Goal: Transaction & Acquisition: Purchase product/service

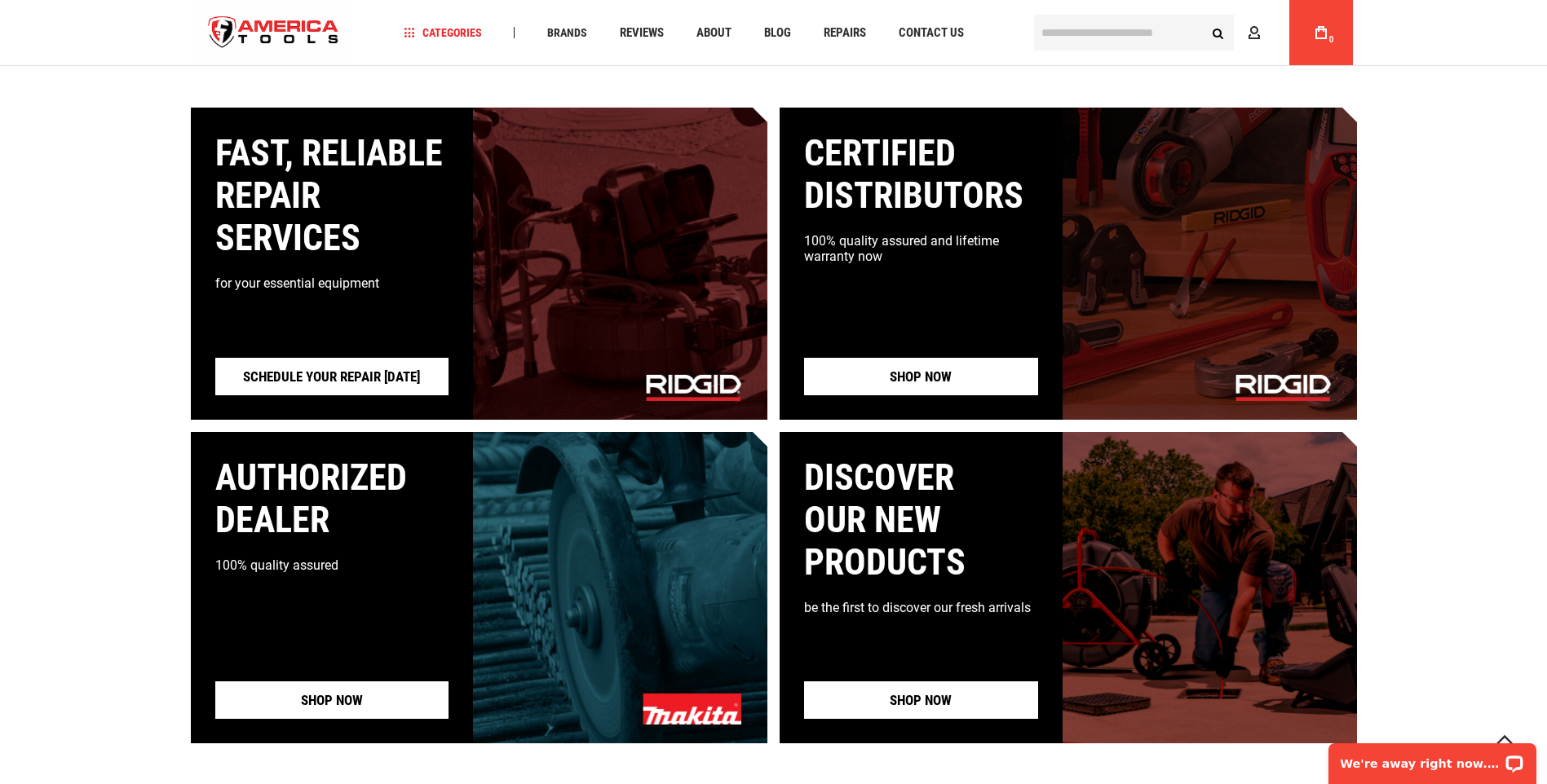
scroll to position [1304, 0]
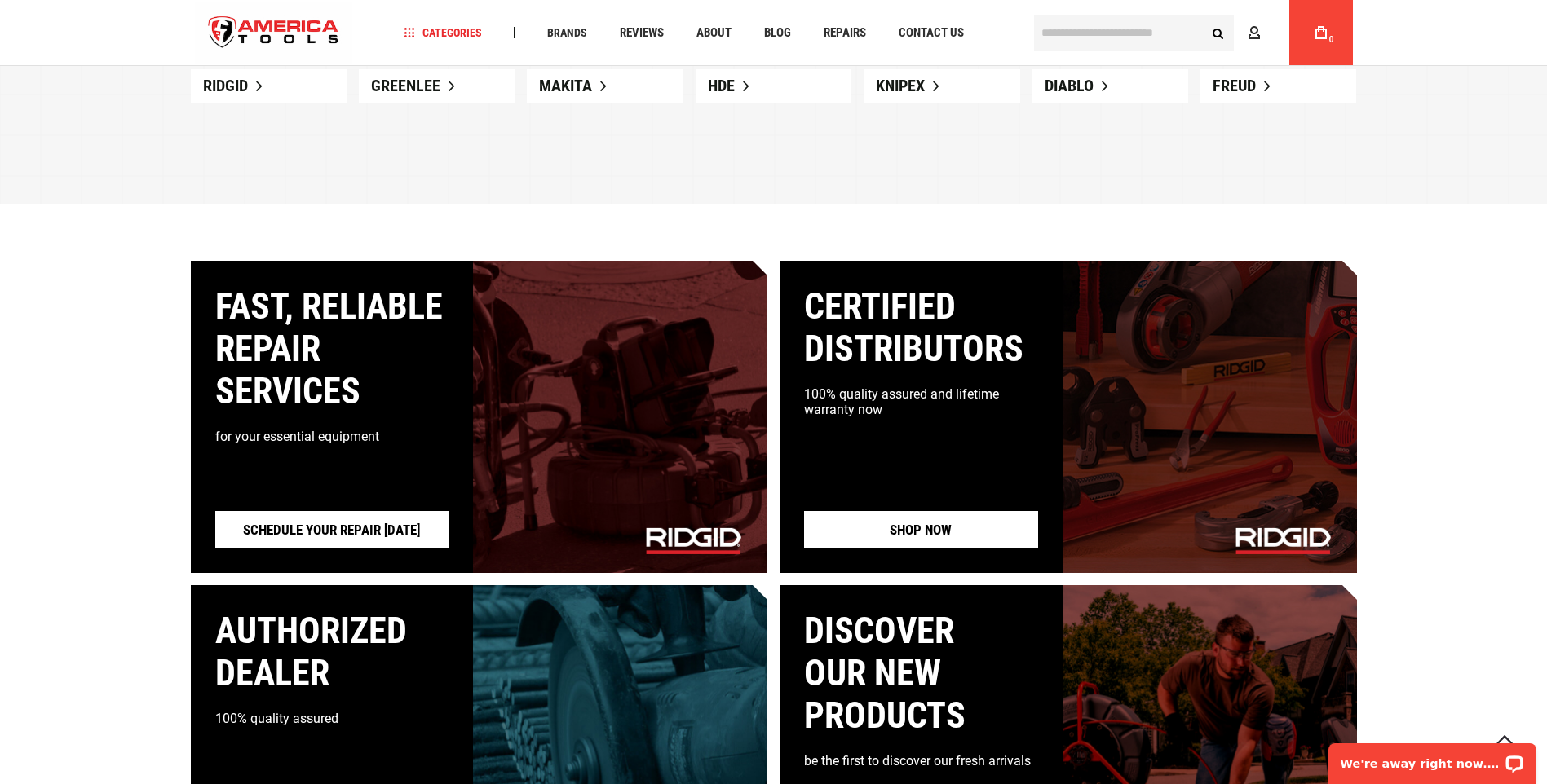
click at [1069, 35] on input "text" at bounding box center [1134, 32] width 200 height 36
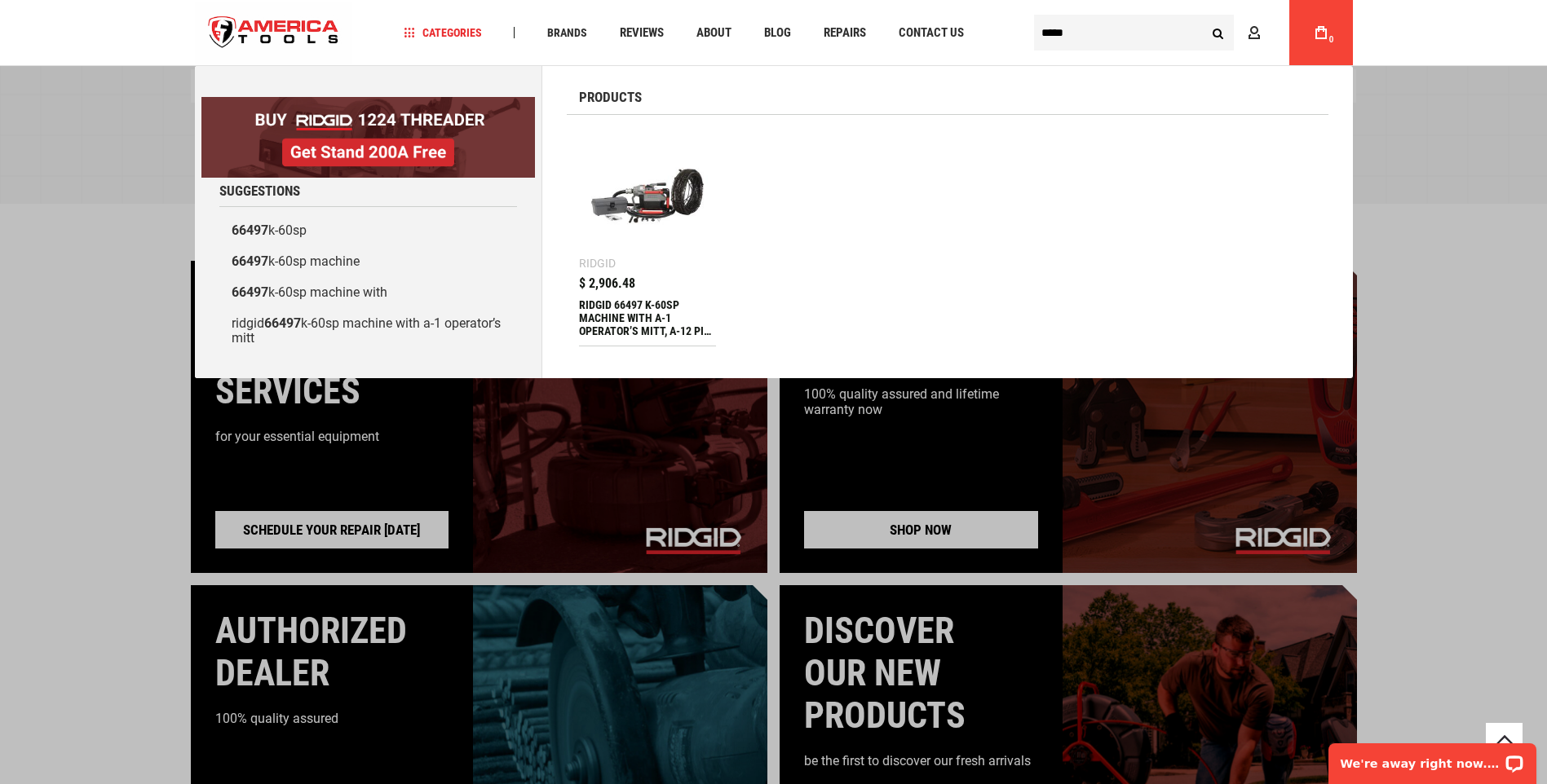
type input "*****"
click at [652, 304] on div "RIDGID 66497 K-60SP MACHINE WITH A-1 OPERATOR’S MITT, A-12 PIN KEY, AND REAR GU…" at bounding box center [647, 317] width 138 height 39
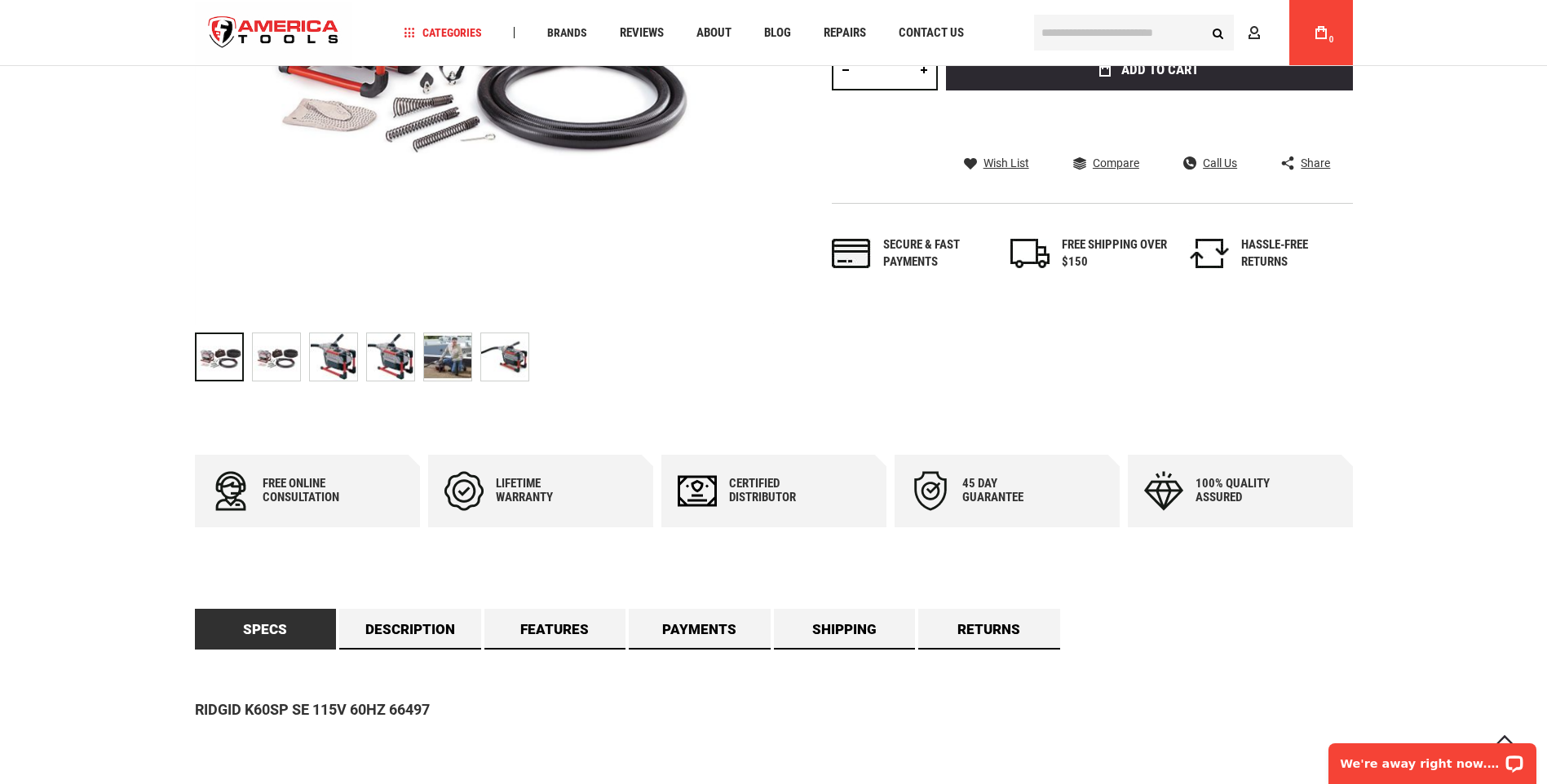
scroll to position [571, 0]
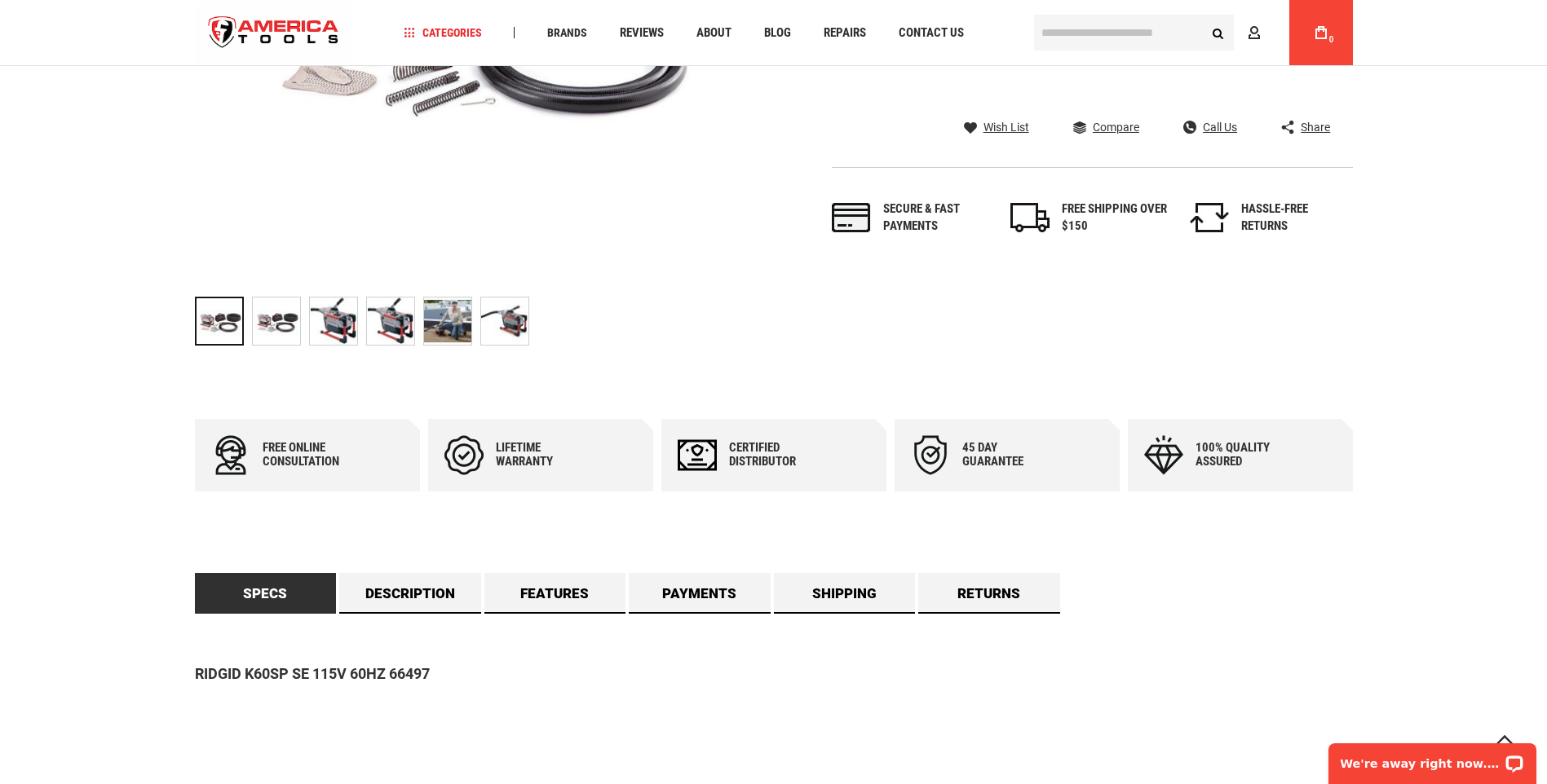
click at [1327, 323] on div "Skip to the end of the images gallery Skip to the beginning of the images galle…" at bounding box center [774, 32] width 1158 height 644
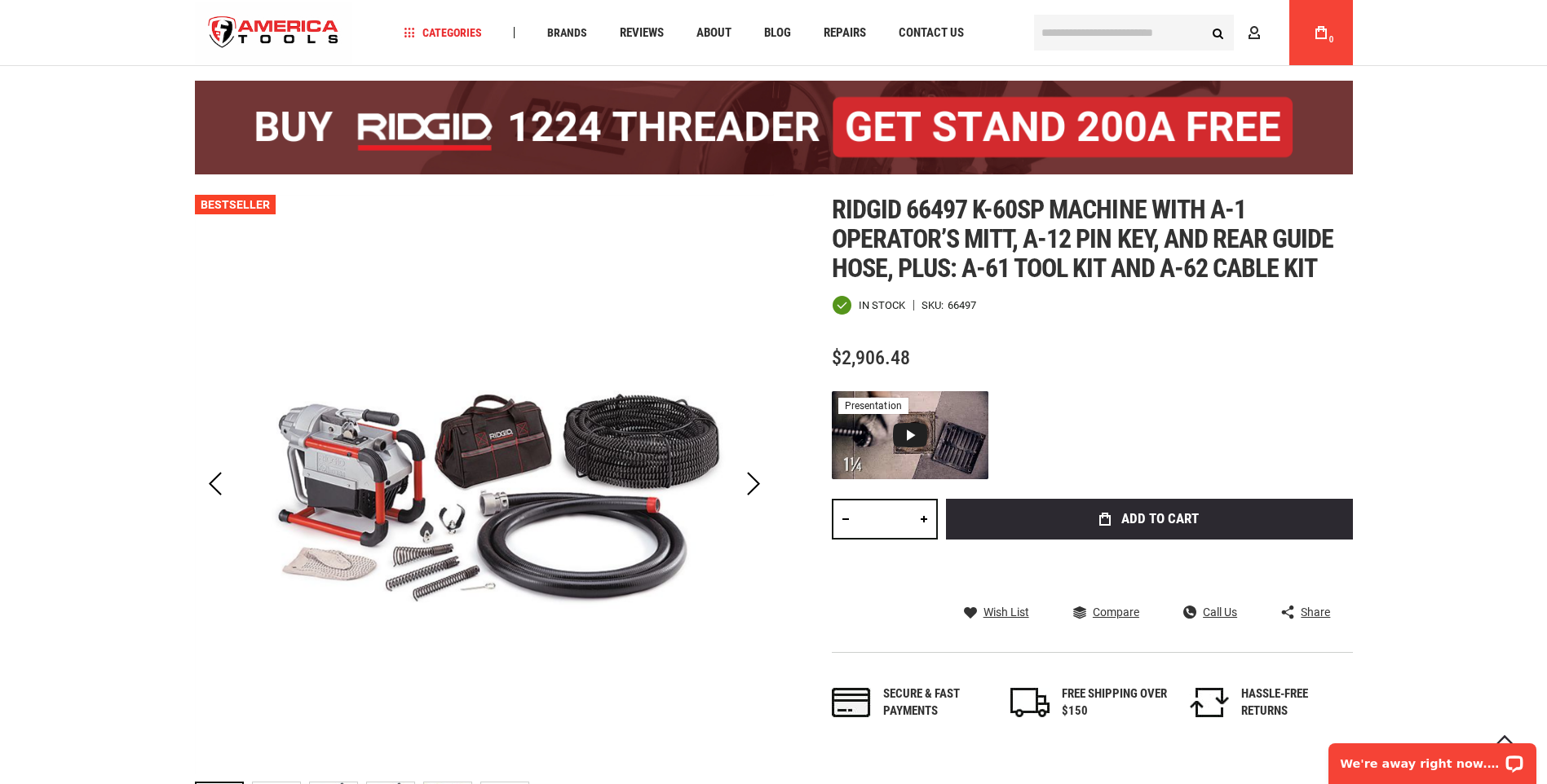
scroll to position [0, 0]
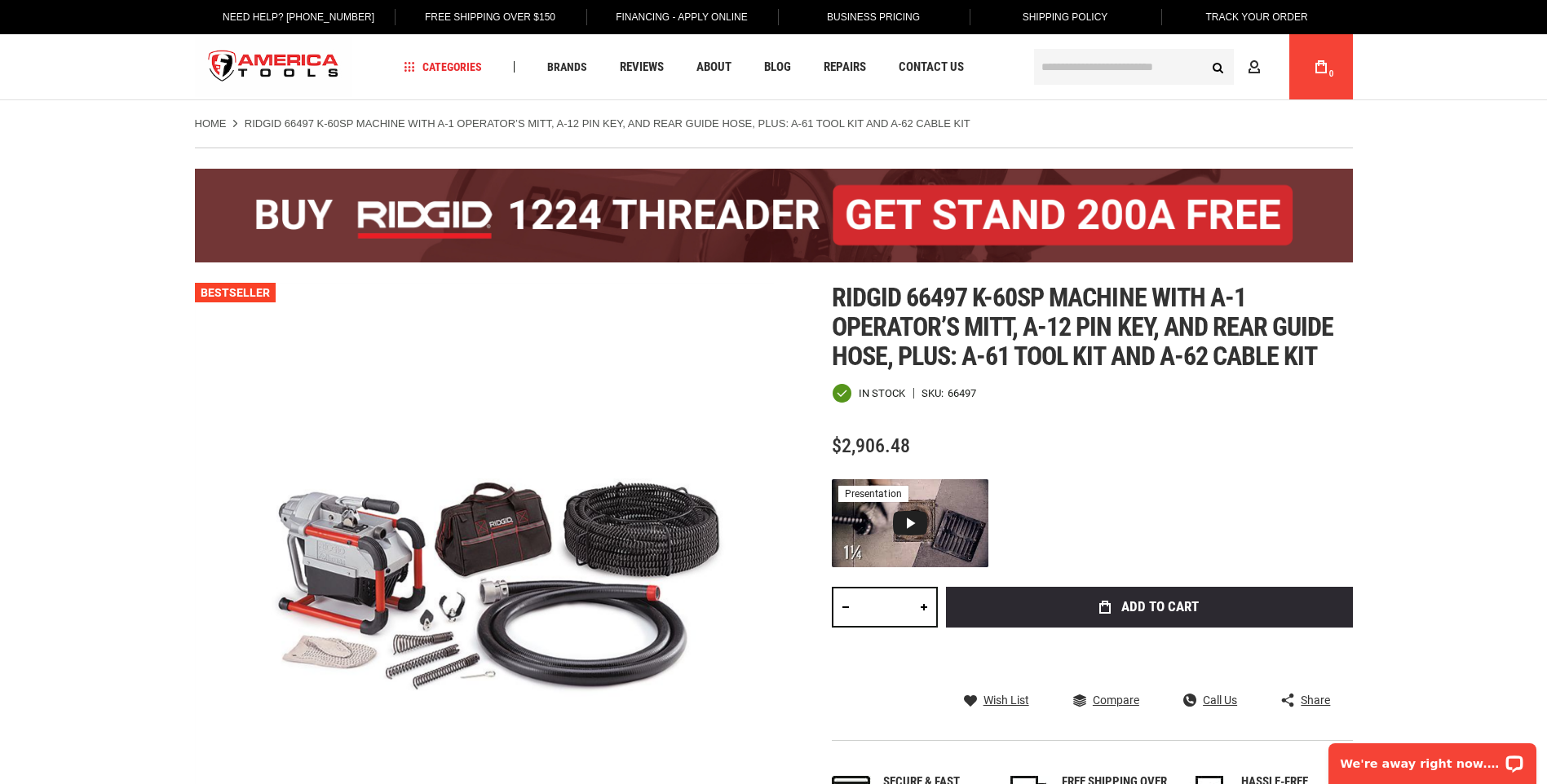
drag, startPoint x: 94, startPoint y: 153, endPoint x: 126, endPoint y: 210, distance: 65.4
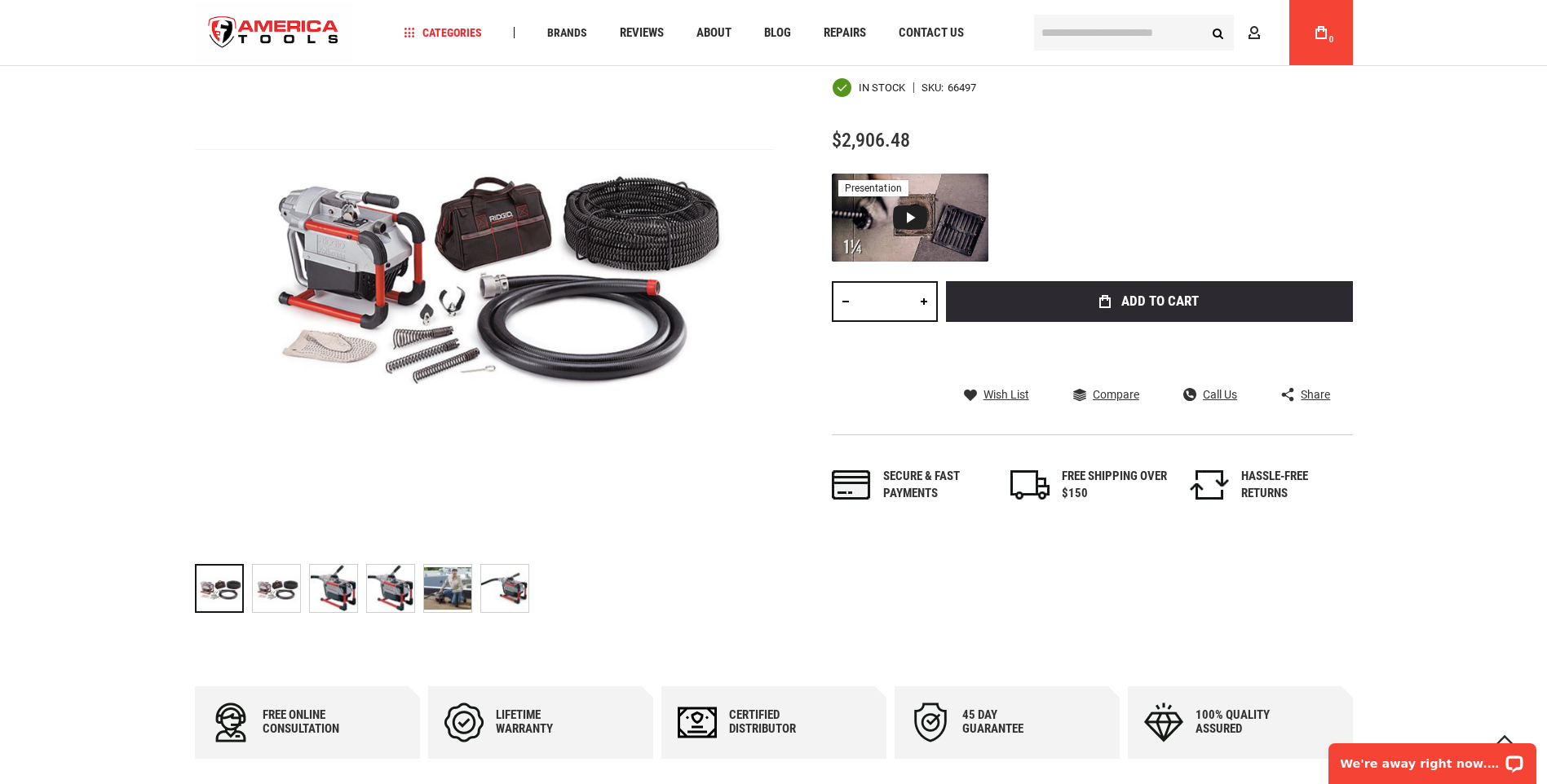
scroll to position [326, 0]
